Goal: Navigation & Orientation: Find specific page/section

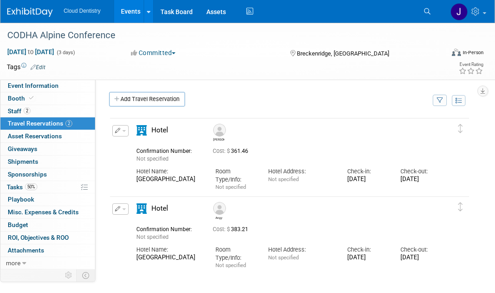
click at [132, 13] on link "Events" at bounding box center [130, 11] width 33 height 23
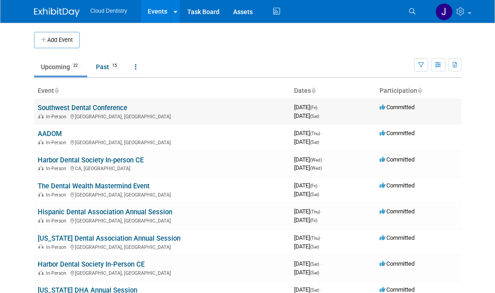
click at [117, 107] on link "Southwest Dental Conference" at bounding box center [83, 108] width 90 height 8
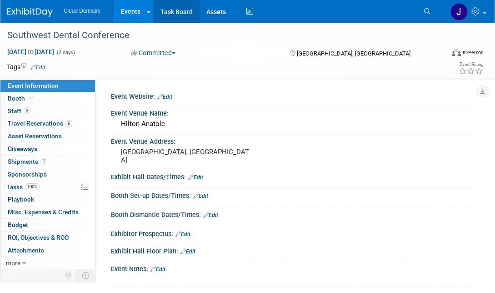
click at [175, 5] on link "Task Board" at bounding box center [177, 11] width 46 height 23
